Goal: Information Seeking & Learning: Learn about a topic

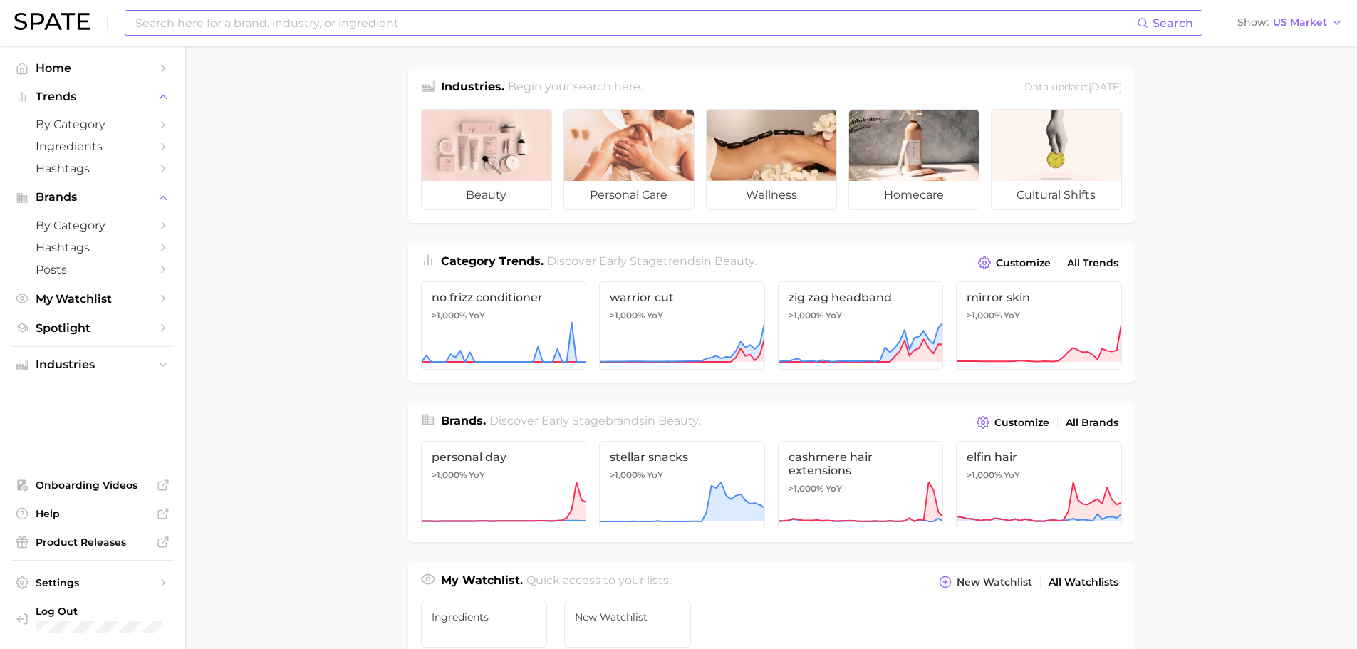
click at [387, 22] on input at bounding box center [635, 23] width 1003 height 24
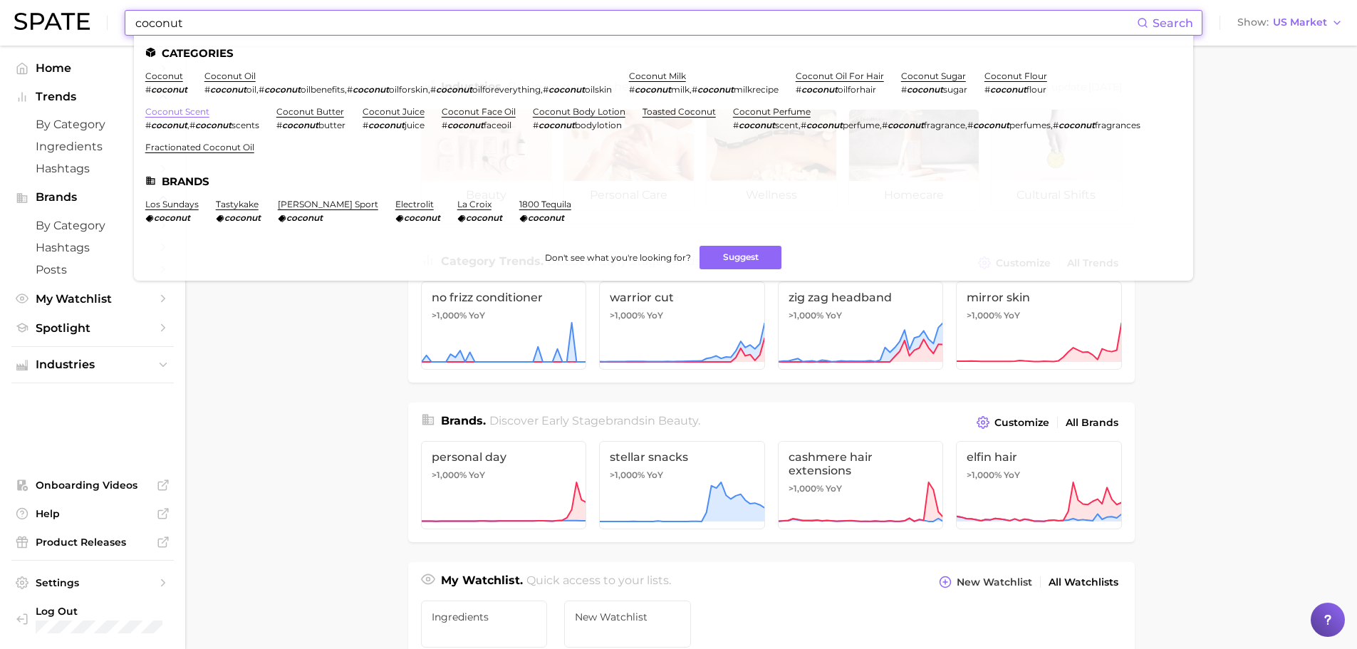
type input "coconut"
click at [192, 112] on link "coconut scent" at bounding box center [177, 111] width 64 height 11
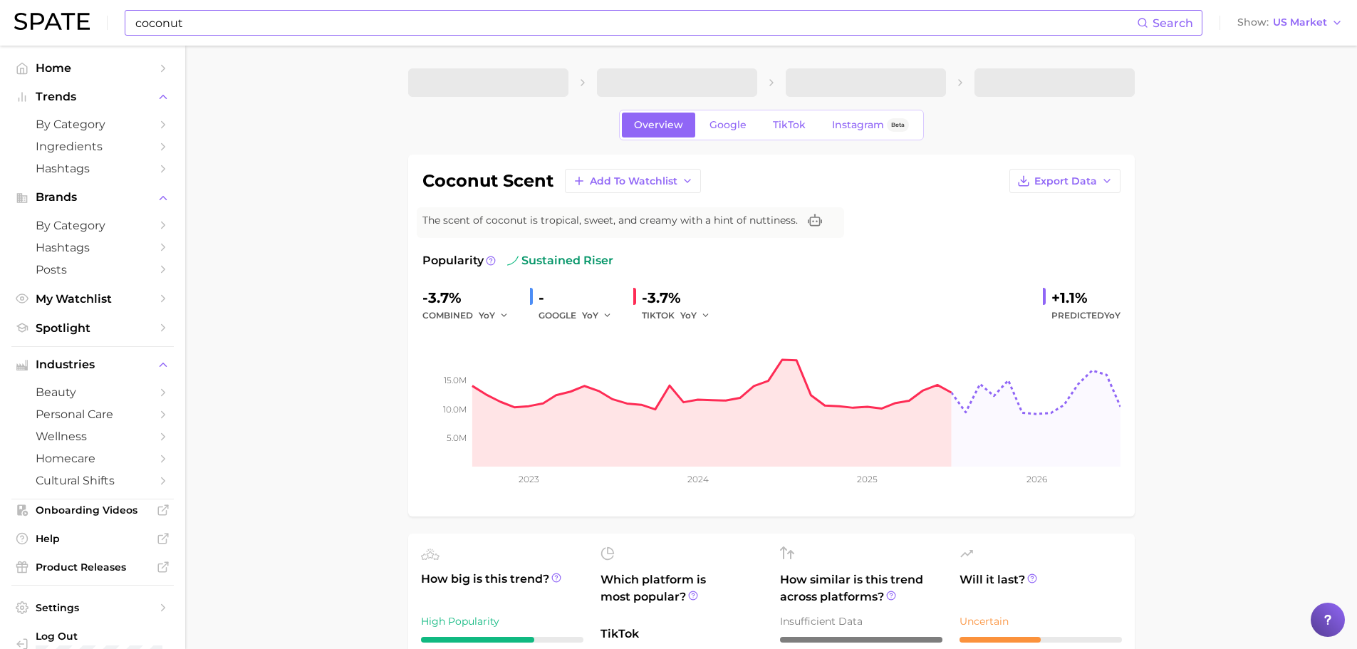
click at [239, 21] on input "coconut" at bounding box center [635, 23] width 1003 height 24
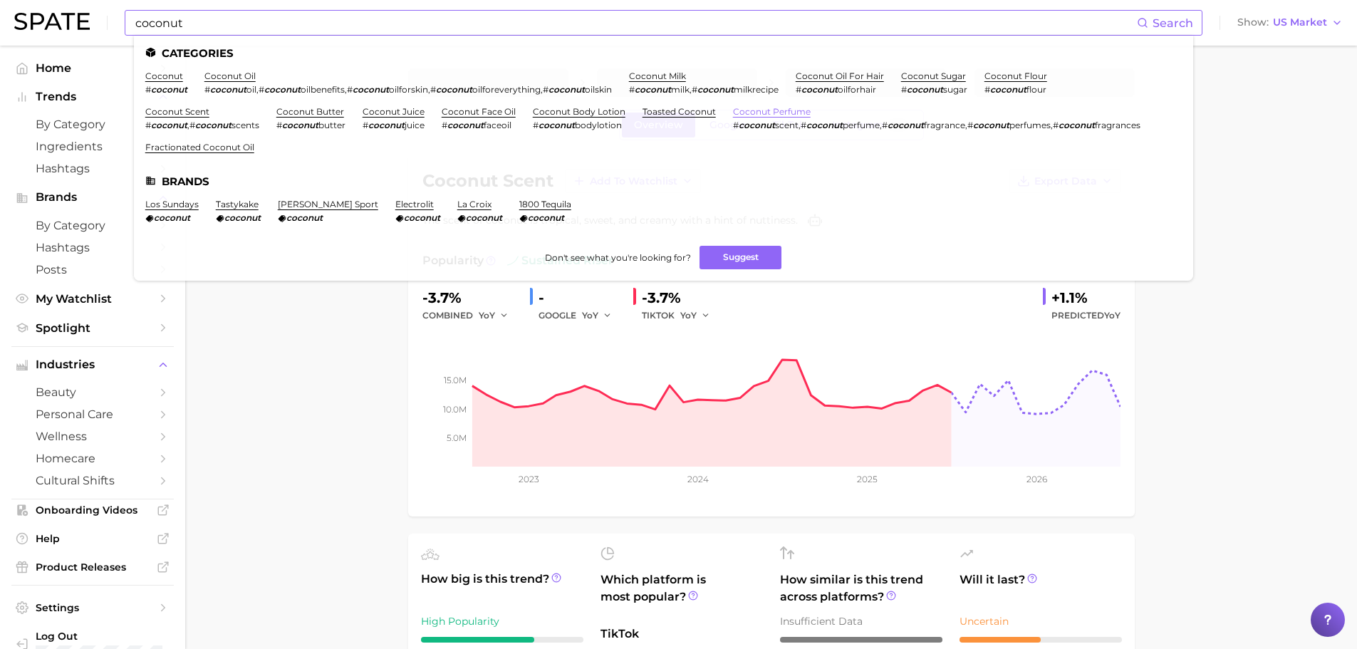
click at [752, 113] on link "coconut perfume" at bounding box center [772, 111] width 78 height 11
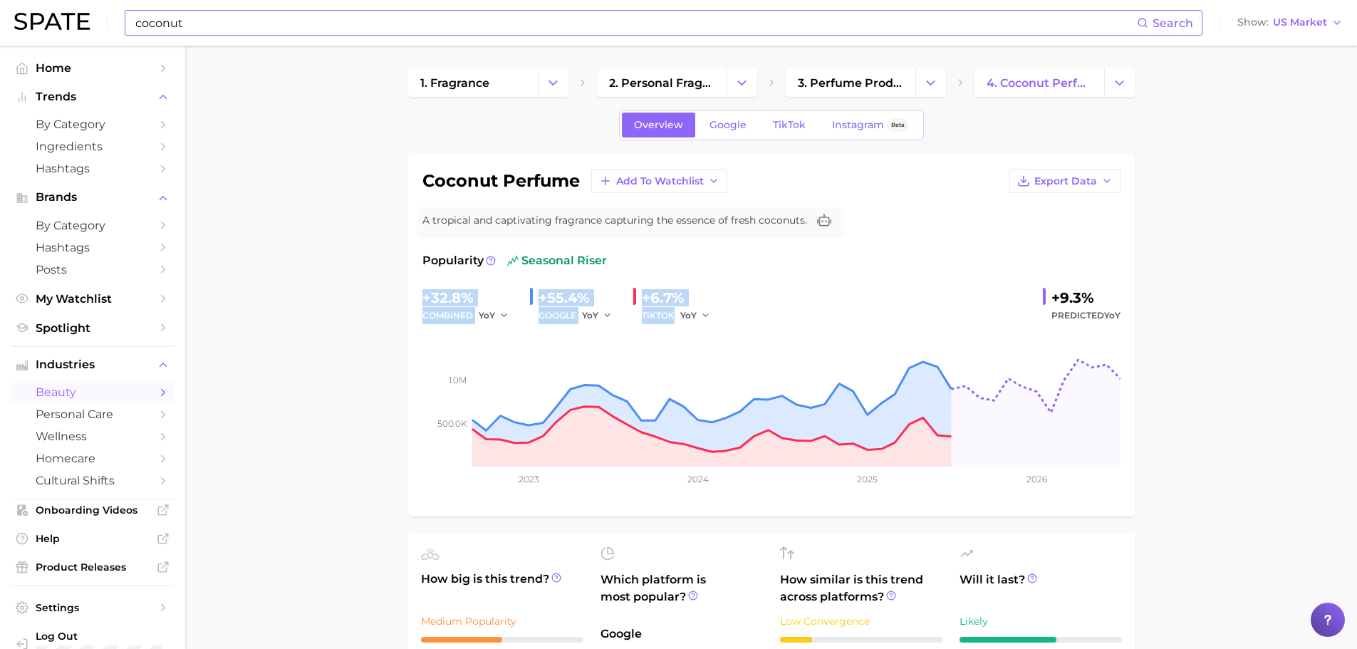
drag, startPoint x: 419, startPoint y: 296, endPoint x: 726, endPoint y: 310, distance: 308.0
click at [726, 310] on div "coconut perfume Add to Watchlist Export Data A tropical and captivating fragran…" at bounding box center [771, 336] width 726 height 362
copy div "+32.8% combined YoY +55.4% GOOGLE YoY +6.7% TIKTOK"
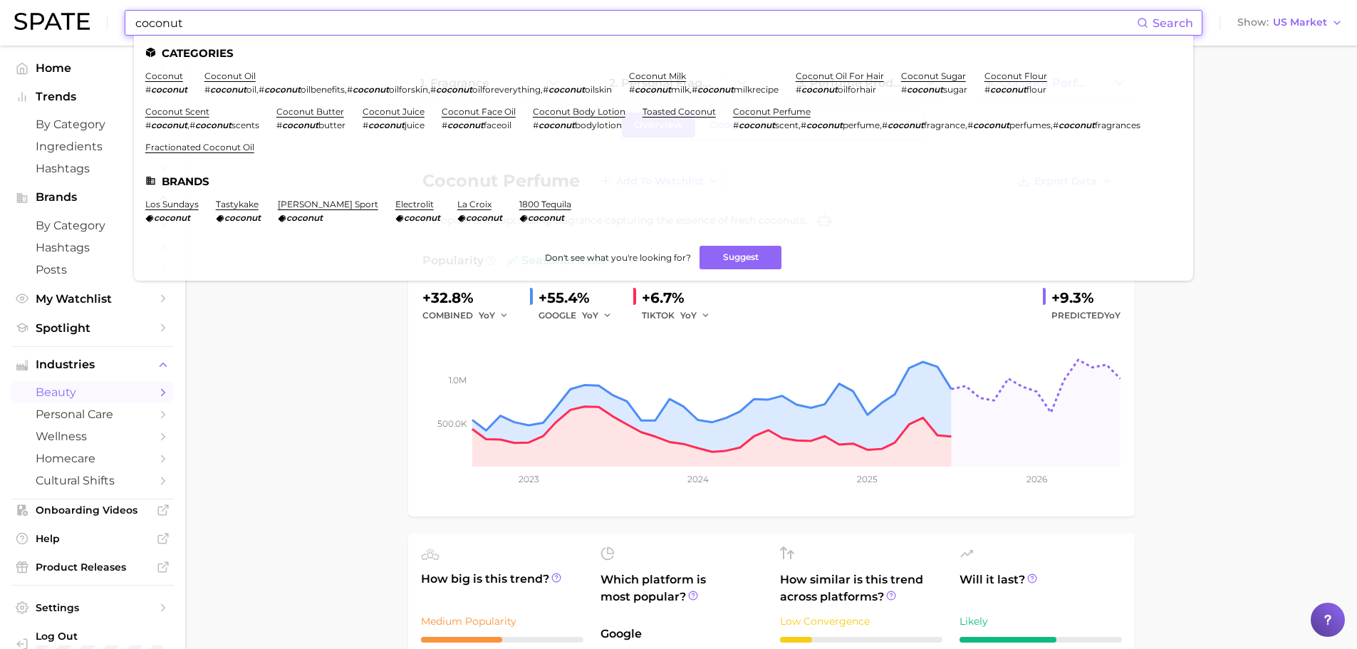
click at [453, 14] on input "coconut" at bounding box center [635, 23] width 1003 height 24
click at [162, 69] on ul "Categories coconut # coconut coconut oil # coconut oil , # coconut oilbenefits …" at bounding box center [663, 158] width 1059 height 245
click at [164, 76] on link "coconut" at bounding box center [164, 76] width 38 height 11
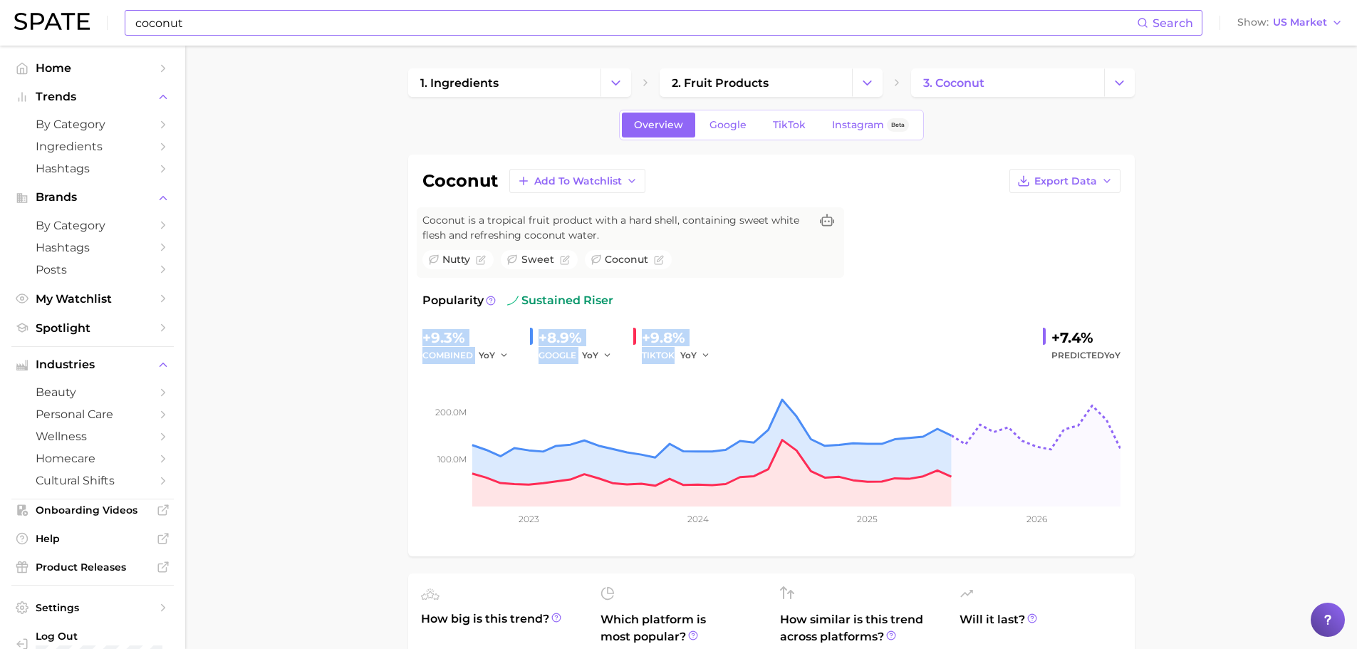
drag, startPoint x: 426, startPoint y: 335, endPoint x: 680, endPoint y: 353, distance: 254.9
click at [726, 353] on div "+9.3% combined YoY +8.9% GOOGLE YoY +9.8% TIKTOK YoY +7.4% Predicted YoY" at bounding box center [771, 345] width 698 height 38
copy div "+9.3% combined YoY +8.9% GOOGLE YoY +9.8% TIKTOK"
